Goal: Task Accomplishment & Management: Complete application form

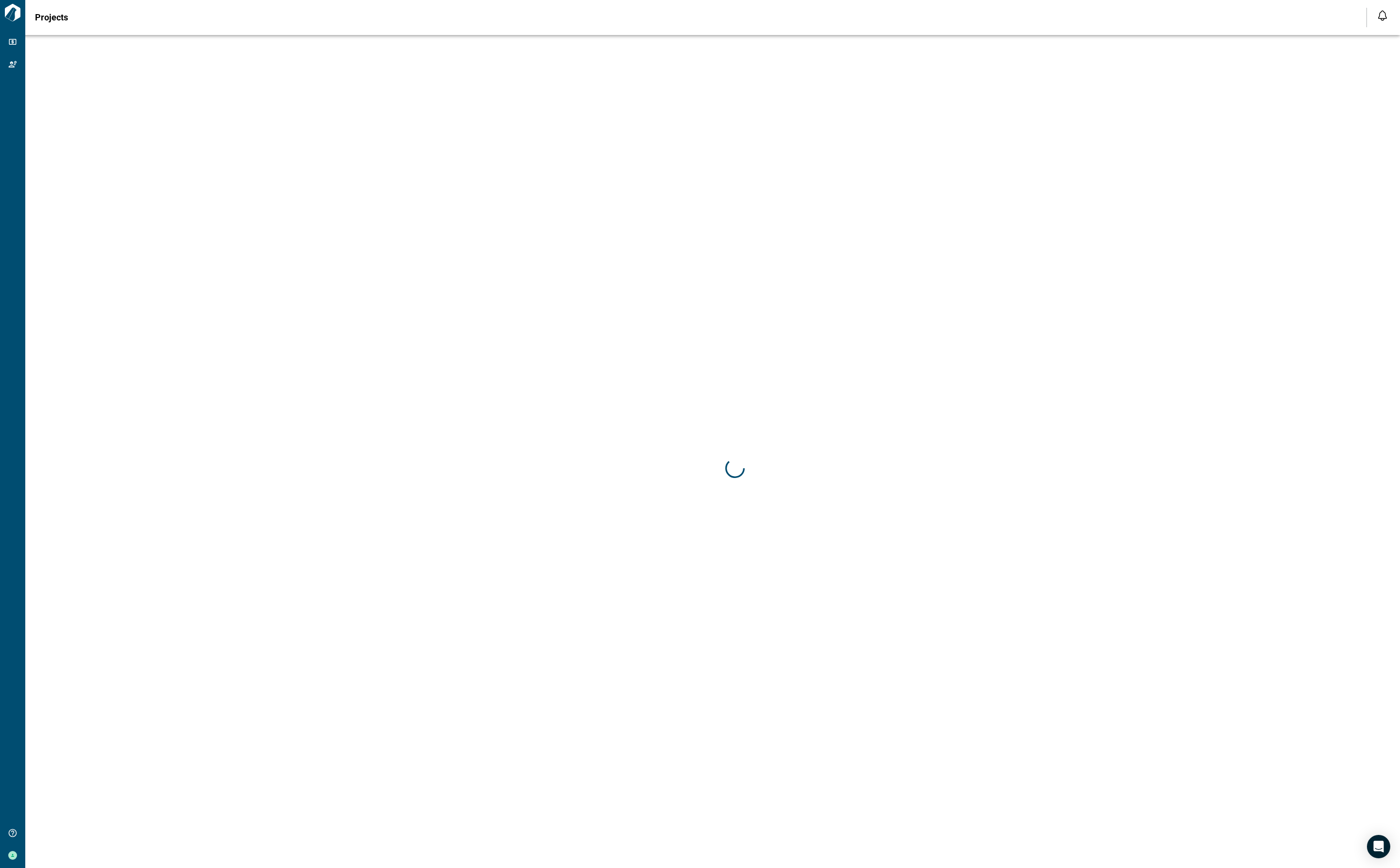
click at [714, 422] on div at bounding box center [735, 469] width 1400 height 868
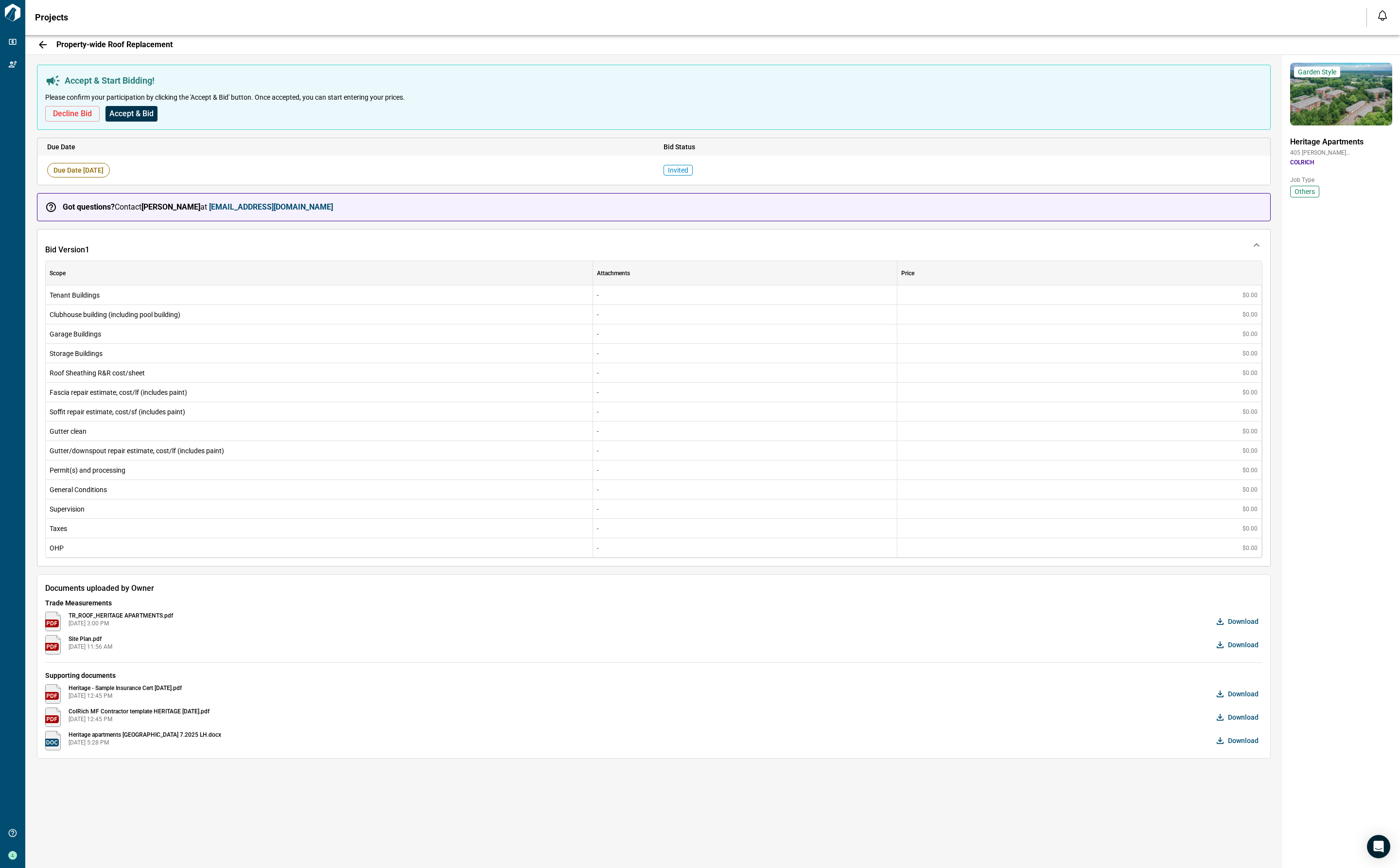
click at [135, 112] on span "Accept & Bid" at bounding box center [131, 114] width 44 height 10
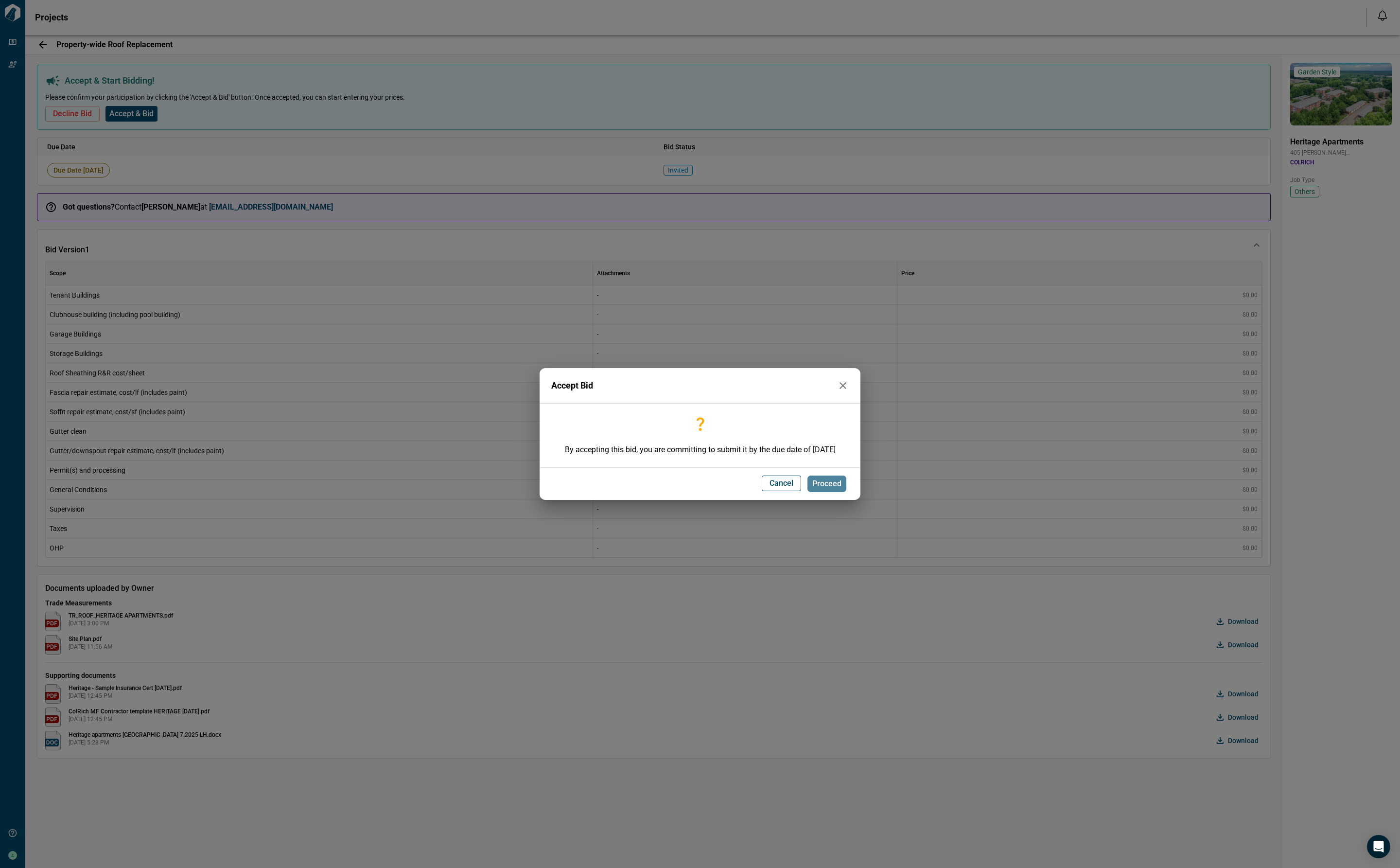
click at [833, 484] on span "Proceed" at bounding box center [826, 484] width 29 height 10
